Goal: Transaction & Acquisition: Obtain resource

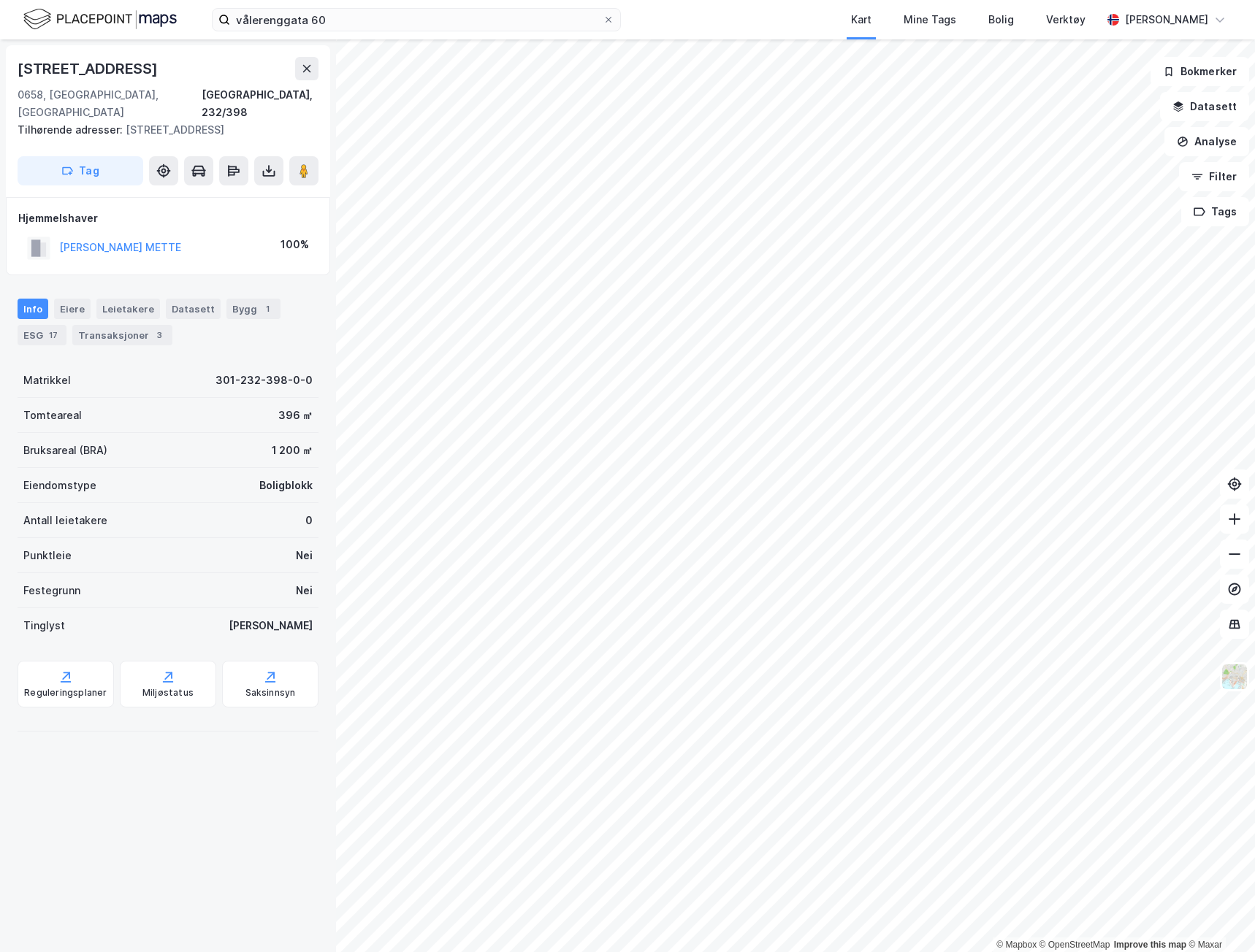
click at [391, 6] on div "vålerenggata 60 Kart Mine Tags Bolig Verktøy [PERSON_NAME]" at bounding box center [628, 19] width 1255 height 39
click at [402, 30] on input "vålerenggata 60" at bounding box center [417, 19] width 373 height 22
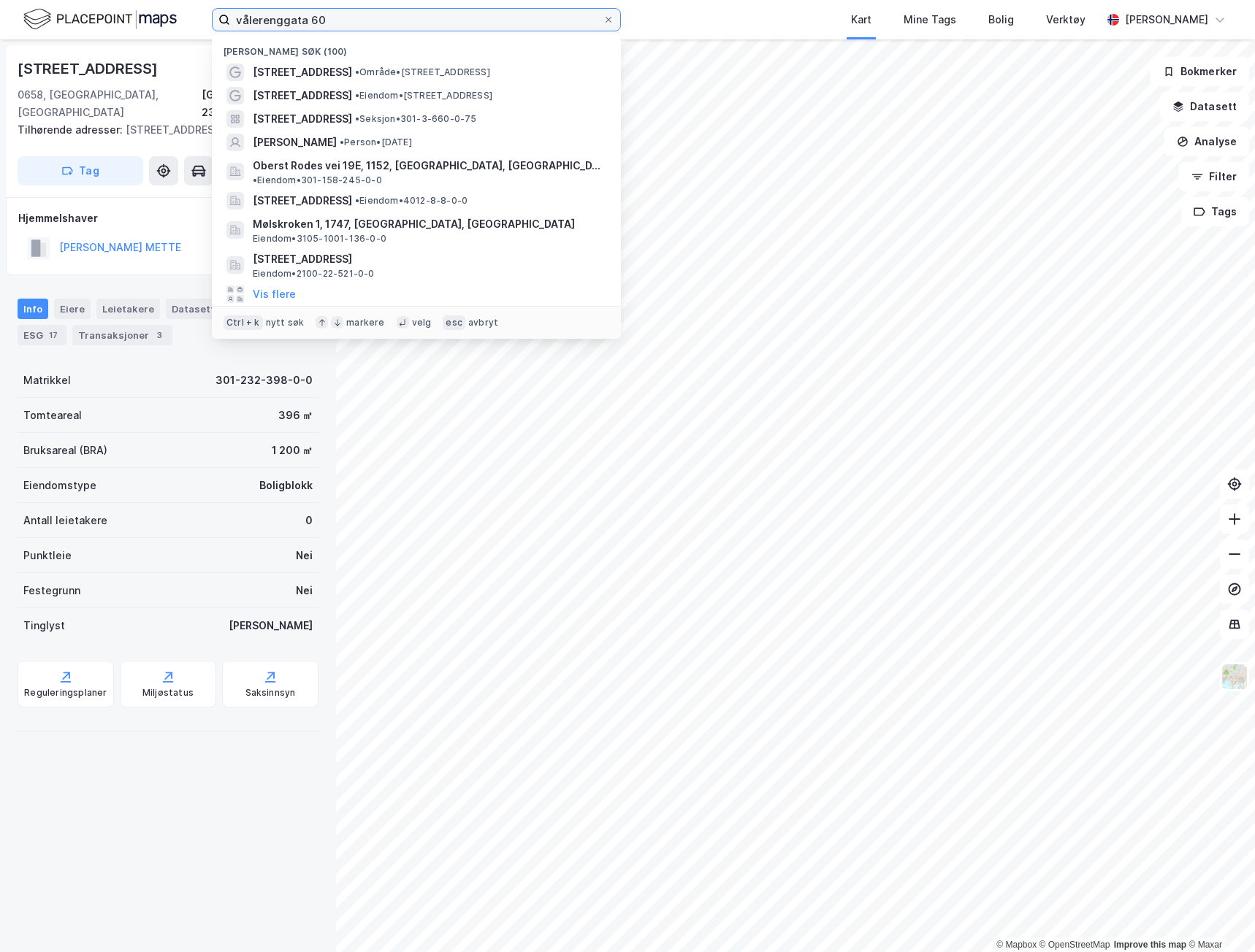
click at [402, 30] on input "vålerenggata 60" at bounding box center [417, 19] width 373 height 22
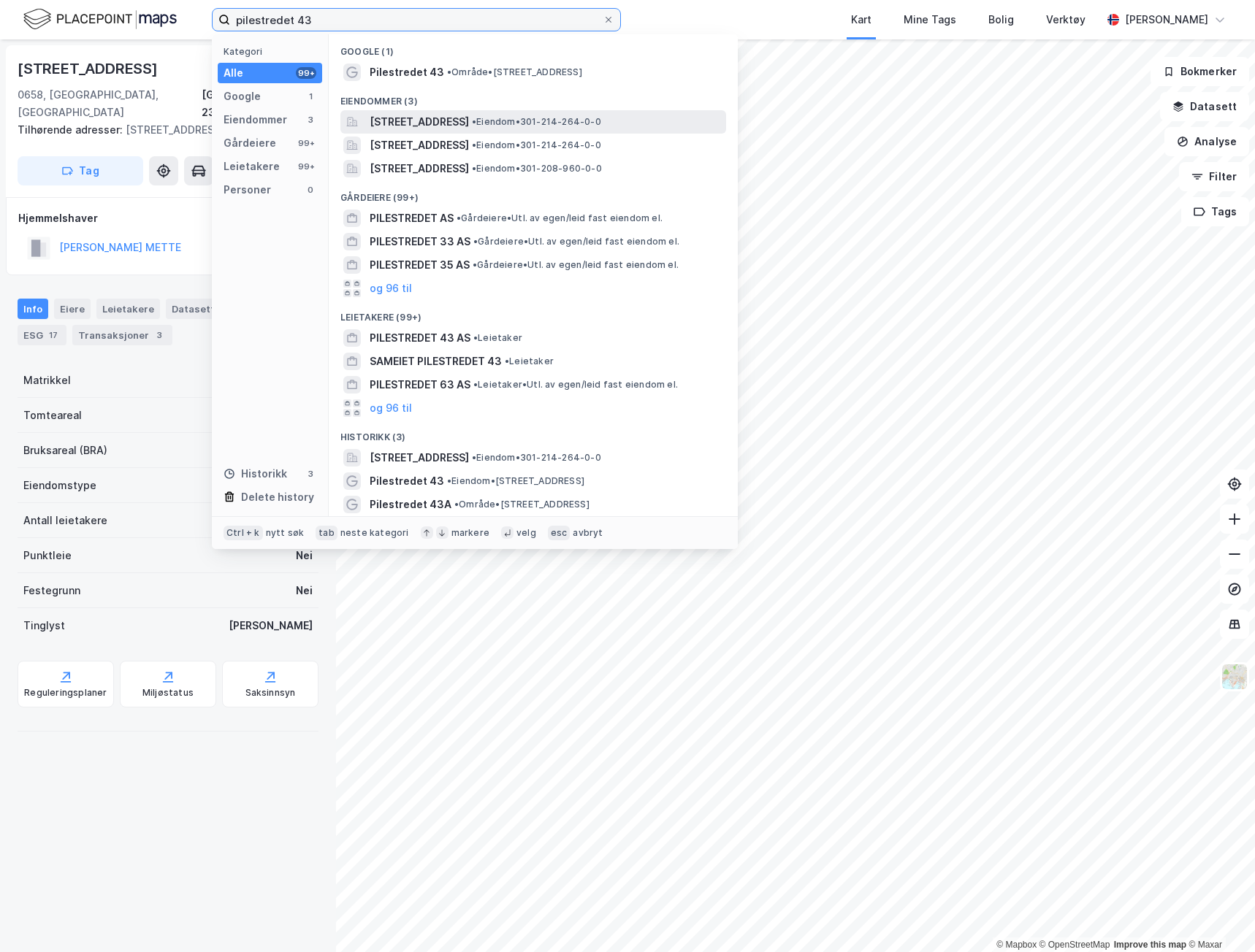
type input "pilestredet 43"
click at [469, 121] on span "[STREET_ADDRESS]" at bounding box center [419, 122] width 99 height 18
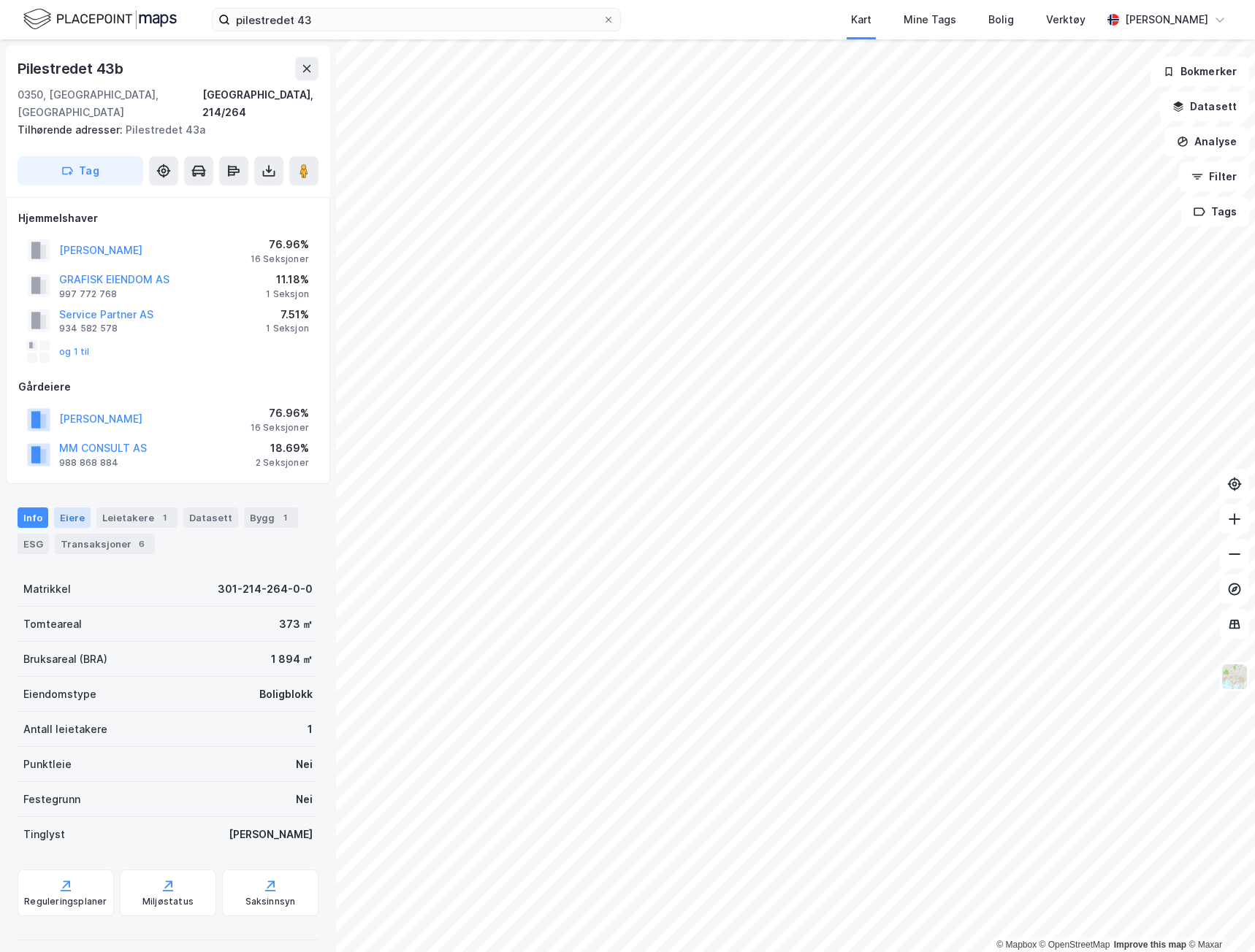
click at [79, 507] on div "Eiere" at bounding box center [72, 517] width 36 height 21
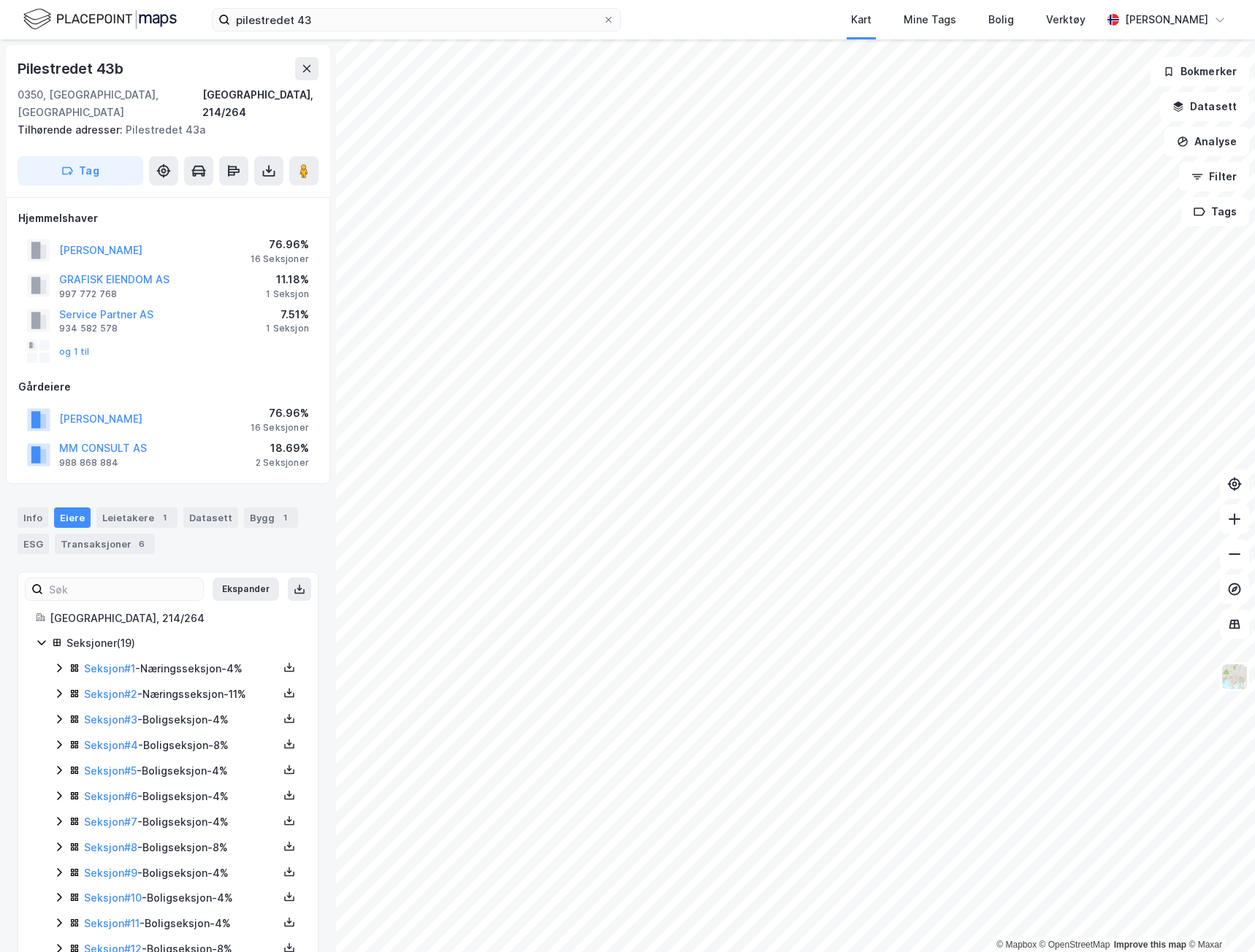
click at [62, 662] on icon at bounding box center [59, 667] width 12 height 12
click at [283, 661] on icon at bounding box center [289, 666] width 12 height 12
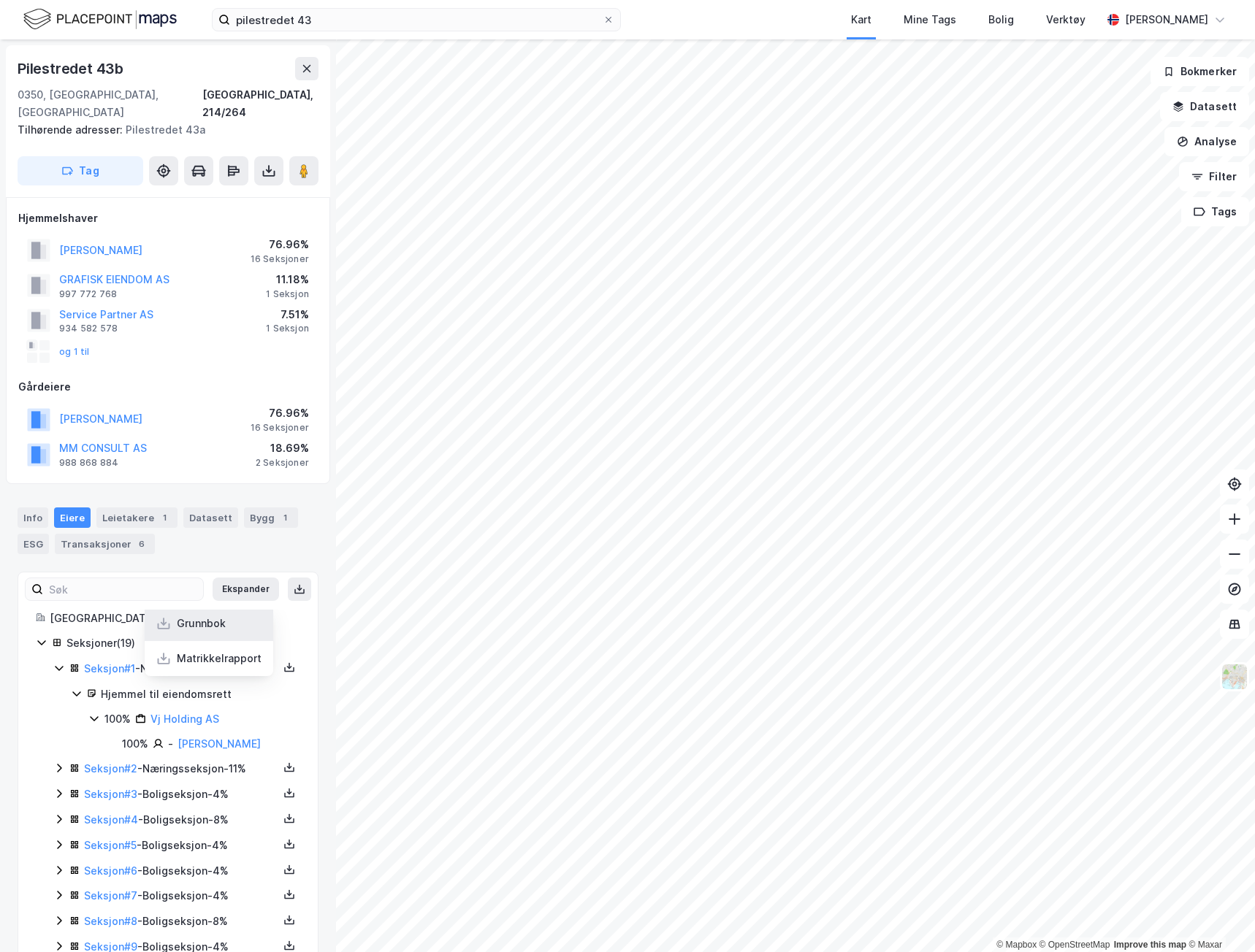
click at [190, 606] on div "Grunnbok" at bounding box center [209, 623] width 129 height 35
click at [279, 659] on div at bounding box center [288, 667] width 19 height 18
click at [226, 613] on div "Grunnbok" at bounding box center [207, 623] width 129 height 35
